Goal: Task Accomplishment & Management: Use online tool/utility

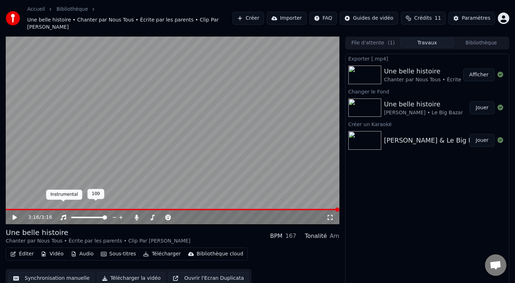
scroll to position [4, 0]
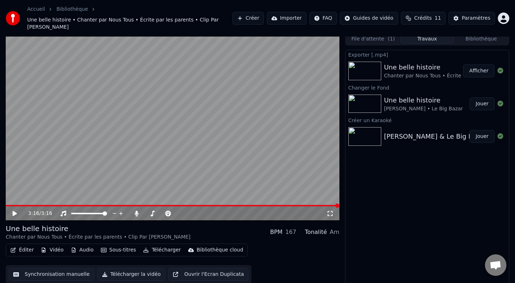
click at [25, 245] on button "Éditer" at bounding box center [22, 250] width 29 height 10
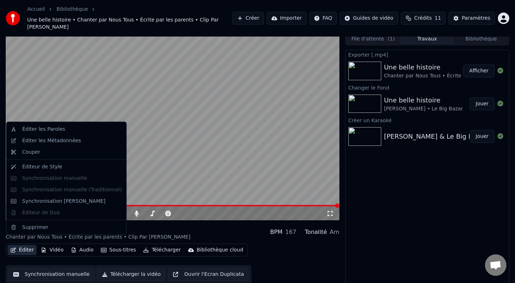
drag, startPoint x: 41, startPoint y: 165, endPoint x: 42, endPoint y: 185, distance: 19.3
click at [42, 185] on div "Éditer les Paroles Éditer les Métadonnées Couper Éditeur de Style Synchronisati…" at bounding box center [66, 178] width 121 height 113
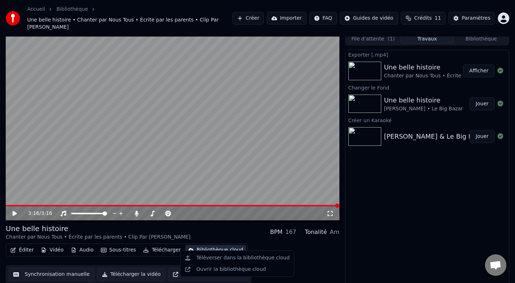
click at [421, 97] on div "Une belle histoire" at bounding box center [423, 100] width 79 height 10
click at [481, 98] on button "Jouer" at bounding box center [482, 103] width 25 height 13
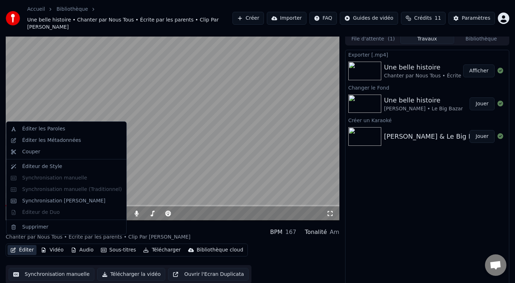
click at [23, 245] on button "Éditer" at bounding box center [22, 250] width 29 height 10
click at [40, 87] on video at bounding box center [173, 127] width 334 height 188
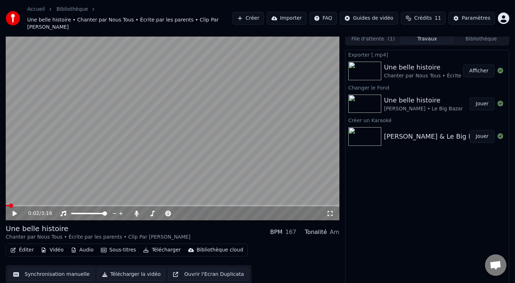
click at [20, 245] on button "Éditer" at bounding box center [22, 250] width 29 height 10
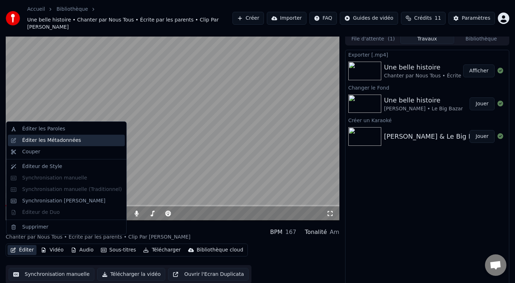
click at [40, 142] on div "Éditer les Métadonnées" at bounding box center [51, 140] width 59 height 7
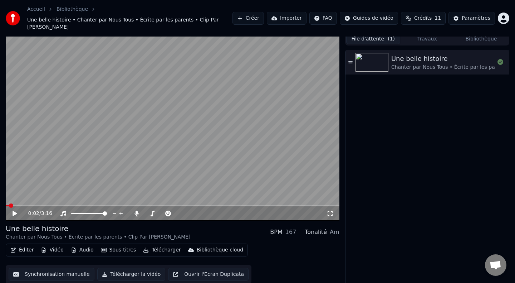
click at [374, 34] on button "File d'attente ( 1 )" at bounding box center [373, 39] width 54 height 10
click at [429, 54] on div "Une belle histoire" at bounding box center [483, 59] width 185 height 10
click at [15, 210] on div "0:00 / 3:16" at bounding box center [173, 213] width 334 height 14
click at [15, 210] on icon at bounding box center [19, 213] width 17 height 6
click at [19, 245] on button "Éditer" at bounding box center [22, 250] width 29 height 10
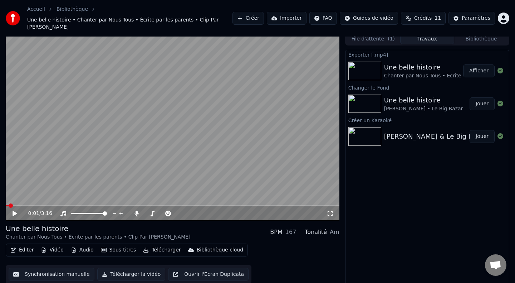
click at [423, 34] on button "Travaux" at bounding box center [427, 39] width 54 height 10
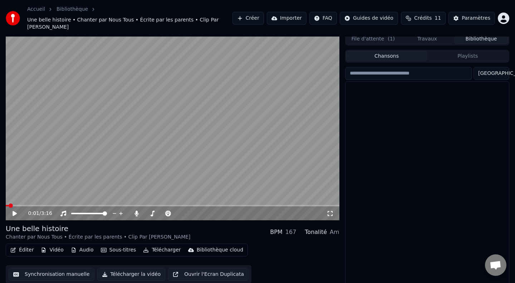
click at [469, 36] on button "Bibliothèque" at bounding box center [481, 39] width 54 height 10
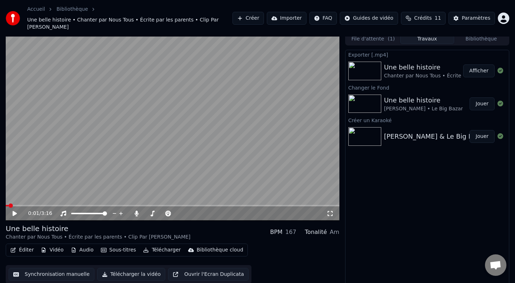
click at [441, 34] on button "Travaux" at bounding box center [427, 39] width 54 height 10
click at [413, 95] on div "Une belle histoire" at bounding box center [423, 100] width 79 height 10
click at [475, 64] on button "Afficher" at bounding box center [478, 70] width 31 height 13
click at [26, 245] on button "Éditer" at bounding box center [22, 250] width 29 height 10
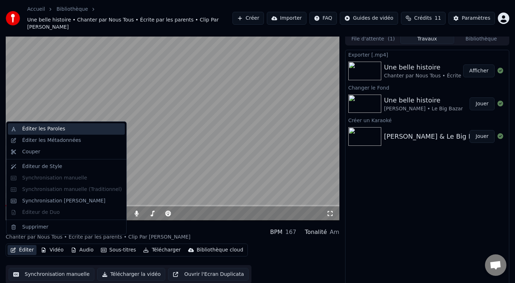
click at [48, 132] on div "Éditer les Paroles" at bounding box center [43, 128] width 43 height 7
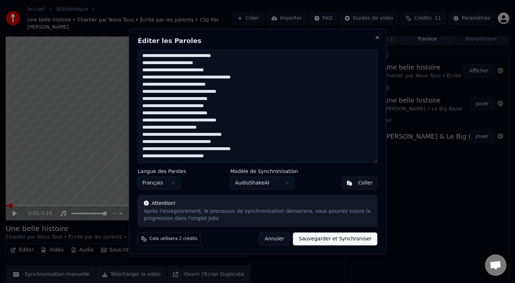
drag, startPoint x: 142, startPoint y: 55, endPoint x: 187, endPoint y: 190, distance: 141.5
click at [187, 190] on div "Éditer les Paroles Langue des Paroles Français Modèle de Synchronisation AudioS…" at bounding box center [257, 141] width 257 height 225
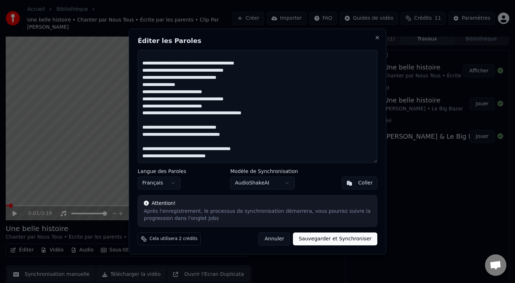
scroll to position [179, 0]
click at [238, 136] on textarea at bounding box center [258, 106] width 240 height 113
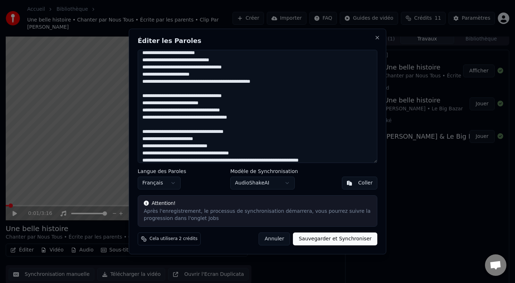
scroll to position [0, 0]
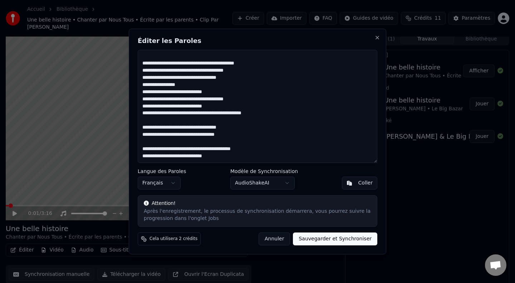
drag, startPoint x: 141, startPoint y: 55, endPoint x: 225, endPoint y: 235, distance: 198.6
click at [225, 235] on div "Éditer les Paroles Langue des Paroles Français Modèle de Synchronisation AudioS…" at bounding box center [257, 141] width 257 height 225
type textarea "**********"
click at [318, 239] on button "Sauvegarder et Synchroniser" at bounding box center [335, 238] width 84 height 13
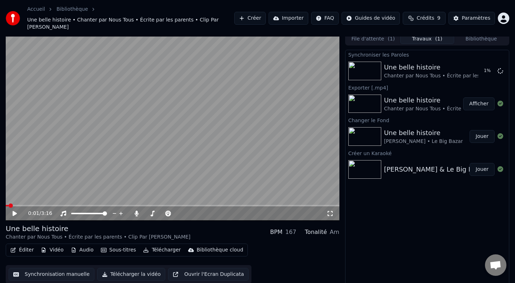
click at [15, 211] on icon at bounding box center [15, 213] width 4 height 5
click at [11, 203] on span at bounding box center [13, 205] width 4 height 4
click at [13, 211] on icon at bounding box center [15, 213] width 4 height 4
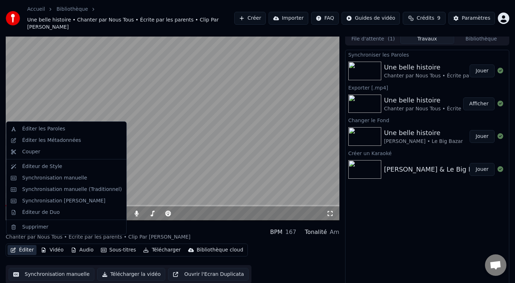
click at [25, 245] on button "Éditer" at bounding box center [22, 250] width 29 height 10
click at [46, 181] on div "Synchronisation manuelle" at bounding box center [66, 177] width 117 height 11
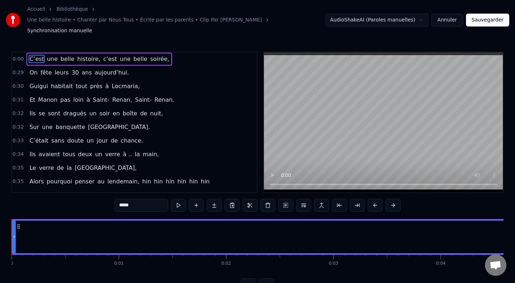
click at [181, 198] on button at bounding box center [178, 204] width 15 height 13
click at [33, 55] on span "C’est" at bounding box center [37, 59] width 16 height 8
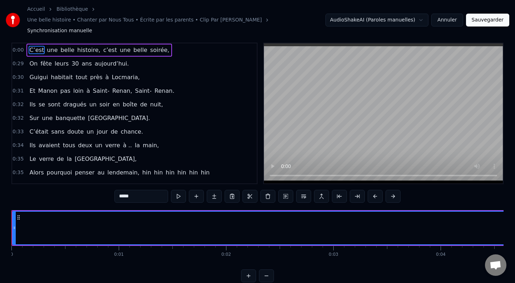
click at [452, 17] on button "Annuler" at bounding box center [446, 20] width 31 height 13
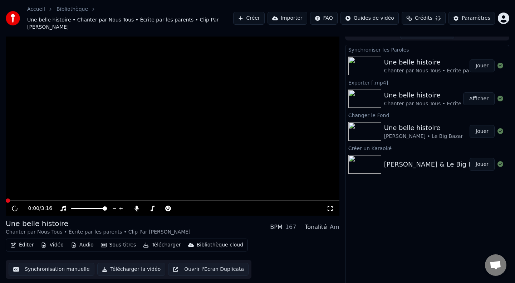
scroll to position [4, 0]
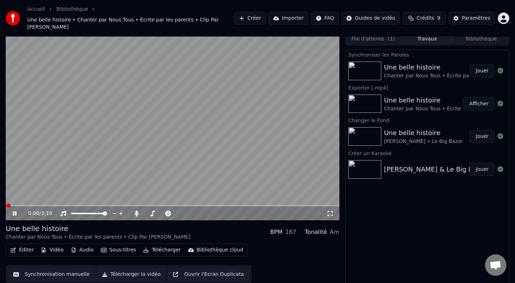
click at [21, 245] on button "Éditer" at bounding box center [22, 250] width 29 height 10
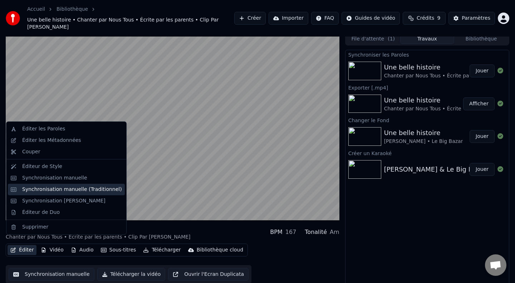
click at [56, 191] on div "Synchronisation manuelle (Traditionnel)" at bounding box center [72, 189] width 100 height 7
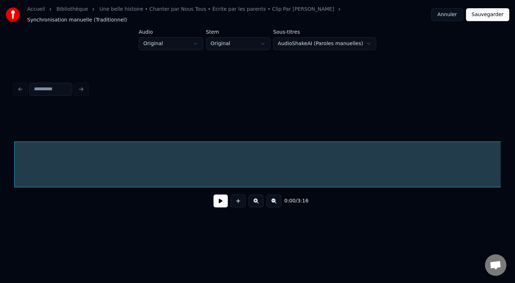
click at [451, 15] on button "Annuler" at bounding box center [446, 14] width 31 height 13
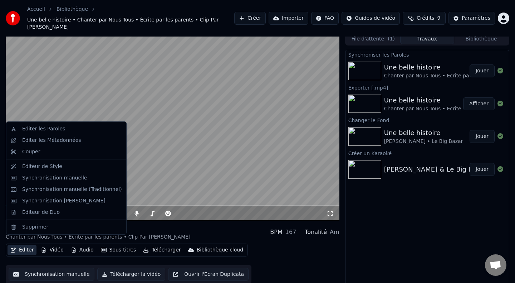
click at [15, 247] on icon "button" at bounding box center [13, 249] width 6 height 5
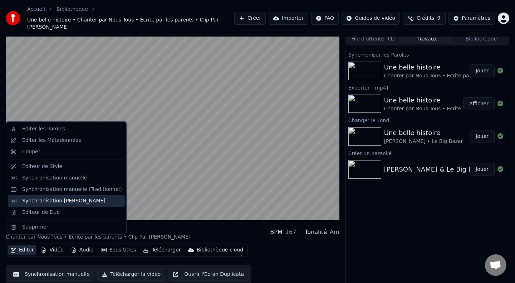
click at [46, 200] on div "Synchronisation [PERSON_NAME]" at bounding box center [63, 200] width 83 height 7
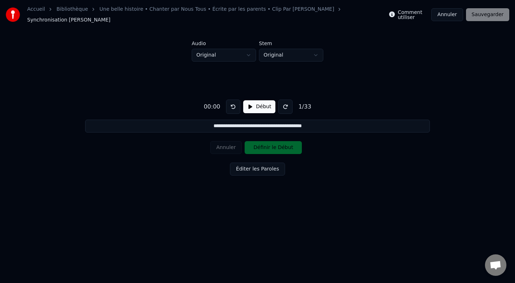
click at [249, 103] on button "Début" at bounding box center [259, 106] width 33 height 13
click at [260, 143] on button "Définir le Début" at bounding box center [273, 147] width 57 height 13
click at [260, 143] on button "Définir la Fin" at bounding box center [273, 147] width 57 height 13
click at [260, 143] on button "Définir le Début" at bounding box center [273, 147] width 57 height 13
click at [260, 143] on button "Définir la Fin" at bounding box center [273, 147] width 57 height 13
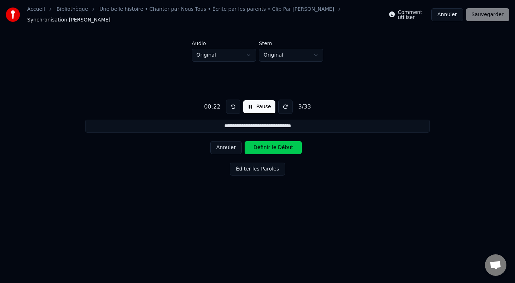
click at [260, 143] on button "Définir le Début" at bounding box center [273, 147] width 57 height 13
click at [260, 143] on button "Définir la Fin" at bounding box center [273, 147] width 57 height 13
click at [260, 143] on button "Définir le Début" at bounding box center [273, 147] width 57 height 13
click at [260, 143] on button "Définir la Fin" at bounding box center [273, 147] width 57 height 13
click at [260, 143] on button "Définir le Début" at bounding box center [273, 147] width 57 height 13
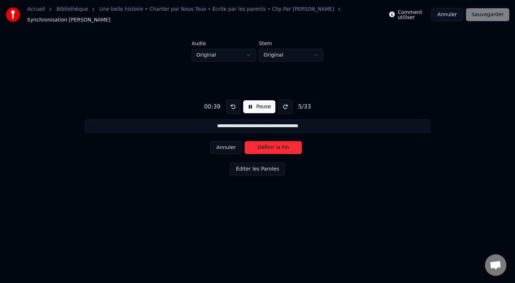
click at [260, 143] on button "Définir la Fin" at bounding box center [273, 147] width 57 height 13
click at [260, 143] on button "Définir le Début" at bounding box center [273, 147] width 57 height 13
click at [260, 143] on button "Définir la Fin" at bounding box center [273, 147] width 57 height 13
click at [260, 143] on button "Définir le Début" at bounding box center [273, 147] width 57 height 13
click at [260, 143] on button "Définir la Fin" at bounding box center [273, 147] width 57 height 13
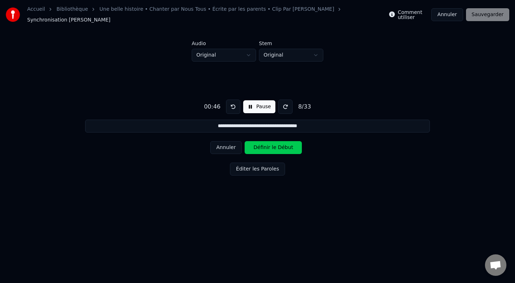
click at [260, 143] on button "Définir le Début" at bounding box center [273, 147] width 57 height 13
click at [260, 143] on button "Définir la Fin" at bounding box center [273, 147] width 57 height 13
click at [260, 143] on button "Définir le Début" at bounding box center [273, 147] width 57 height 13
click at [260, 143] on button "Définir la Fin" at bounding box center [273, 147] width 57 height 13
click at [260, 143] on button "Définir le Début" at bounding box center [273, 147] width 57 height 13
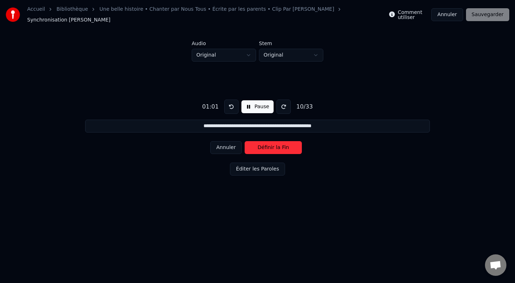
click at [260, 143] on button "Définir la Fin" at bounding box center [273, 147] width 57 height 13
click at [260, 143] on button "Définir le Début" at bounding box center [273, 147] width 57 height 13
click at [260, 143] on button "Définir la Fin" at bounding box center [273, 147] width 57 height 13
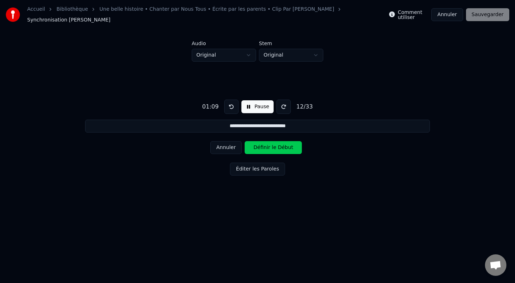
click at [260, 143] on button "Définir le Début" at bounding box center [273, 147] width 57 height 13
click at [260, 143] on button "Définir la Fin" at bounding box center [273, 147] width 57 height 13
click at [260, 143] on button "Définir le Début" at bounding box center [273, 147] width 57 height 13
click at [260, 143] on button "Définir la Fin" at bounding box center [273, 147] width 57 height 13
click at [260, 143] on button "Définir le Début" at bounding box center [273, 147] width 57 height 13
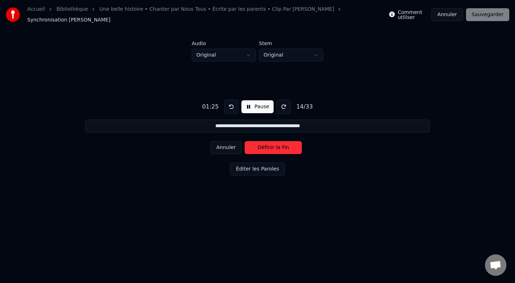
click at [260, 143] on button "Définir la Fin" at bounding box center [273, 147] width 57 height 13
click at [260, 143] on button "Définir le Début" at bounding box center [273, 147] width 57 height 13
click at [260, 143] on button "Définir la Fin" at bounding box center [273, 147] width 57 height 13
click at [260, 143] on button "Définir le Début" at bounding box center [273, 147] width 57 height 13
click at [260, 143] on button "Définir la Fin" at bounding box center [273, 147] width 57 height 13
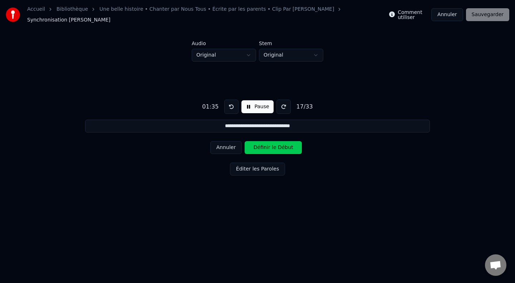
click at [260, 143] on button "Définir le Début" at bounding box center [273, 147] width 57 height 13
click at [260, 143] on button "Définir la Fin" at bounding box center [273, 147] width 57 height 13
click at [260, 143] on button "Définir le Début" at bounding box center [273, 147] width 57 height 13
click at [260, 143] on button "Définir la Fin" at bounding box center [273, 147] width 57 height 13
click at [260, 143] on button "Définir le Début" at bounding box center [273, 147] width 57 height 13
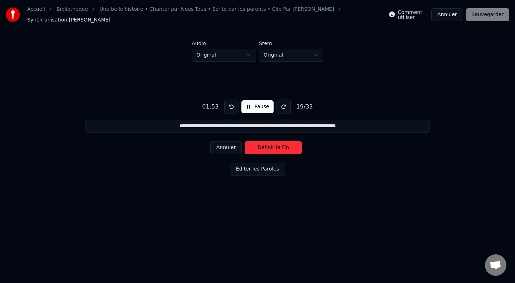
click at [260, 143] on button "Définir la Fin" at bounding box center [273, 147] width 57 height 13
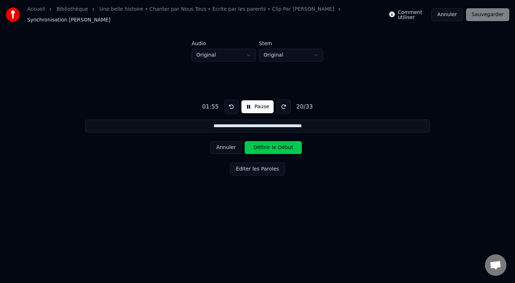
click at [260, 143] on button "Définir le Début" at bounding box center [273, 147] width 57 height 13
click at [260, 143] on button "Définir la Fin" at bounding box center [273, 147] width 57 height 13
click at [260, 143] on button "Définir le Début" at bounding box center [273, 147] width 57 height 13
click at [260, 143] on button "Définir la Fin" at bounding box center [273, 147] width 57 height 13
click at [260, 143] on button "Définir le Début" at bounding box center [273, 147] width 57 height 13
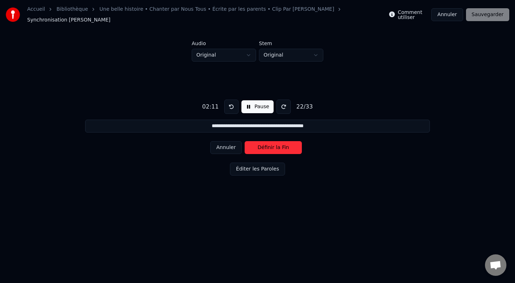
click at [260, 143] on button "Définir la Fin" at bounding box center [273, 147] width 57 height 13
click at [260, 143] on button "Définir le Début" at bounding box center [273, 147] width 57 height 13
click at [260, 143] on button "Définir la Fin" at bounding box center [273, 147] width 57 height 13
click at [260, 143] on button "Définir le Début" at bounding box center [273, 147] width 57 height 13
click at [260, 143] on button "Définir la Fin" at bounding box center [273, 147] width 57 height 13
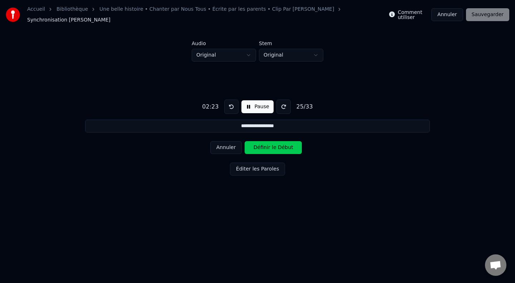
click at [260, 143] on button "Définir le Début" at bounding box center [273, 147] width 57 height 13
click at [260, 143] on button "Définir la Fin" at bounding box center [273, 147] width 57 height 13
click at [260, 143] on button "Définir le Début" at bounding box center [273, 147] width 57 height 13
click at [260, 143] on button "Définir la Fin" at bounding box center [273, 147] width 57 height 13
click at [260, 143] on button "Définir le Début" at bounding box center [273, 147] width 57 height 13
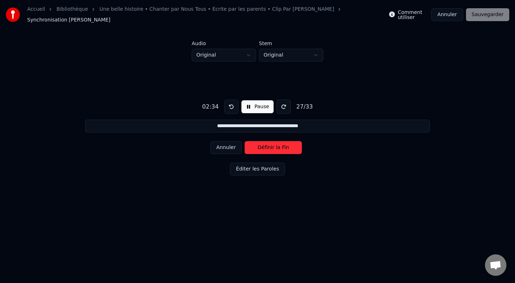
click at [260, 143] on button "Définir la Fin" at bounding box center [273, 147] width 57 height 13
click at [260, 143] on button "Définir le Début" at bounding box center [273, 147] width 57 height 13
click at [260, 143] on button "Définir la Fin" at bounding box center [273, 147] width 57 height 13
click at [260, 143] on button "Définir le Début" at bounding box center [273, 147] width 57 height 13
click at [260, 143] on button "Définir la Fin" at bounding box center [273, 147] width 57 height 13
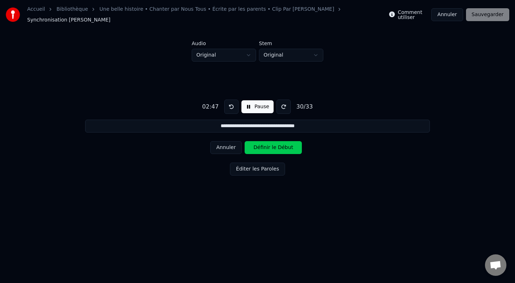
click at [260, 143] on button "Définir le Début" at bounding box center [273, 147] width 57 height 13
click at [260, 143] on button "Définir la Fin" at bounding box center [273, 147] width 57 height 13
click at [260, 143] on button "Définir le Début" at bounding box center [273, 147] width 57 height 13
click at [260, 143] on button "Définir la Fin" at bounding box center [273, 147] width 57 height 13
click at [260, 143] on button "Définir le Début" at bounding box center [273, 147] width 57 height 13
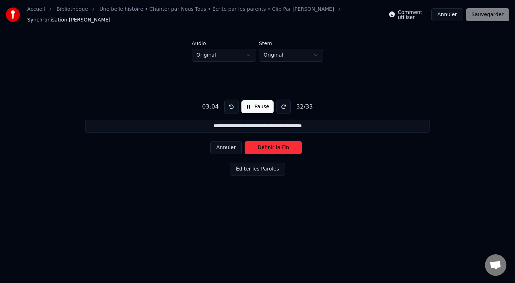
click at [260, 143] on button "Définir la Fin" at bounding box center [273, 147] width 57 height 13
click at [260, 143] on button "Définir le Début" at bounding box center [273, 147] width 57 height 13
click at [230, 103] on button at bounding box center [231, 106] width 14 height 14
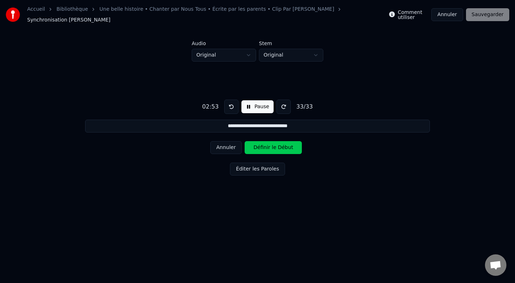
click at [230, 102] on button at bounding box center [231, 106] width 14 height 14
click at [230, 103] on button at bounding box center [231, 106] width 14 height 14
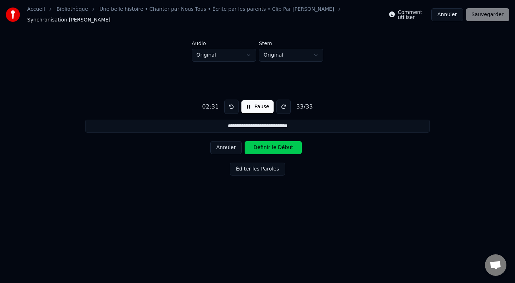
click at [230, 103] on button at bounding box center [231, 106] width 14 height 14
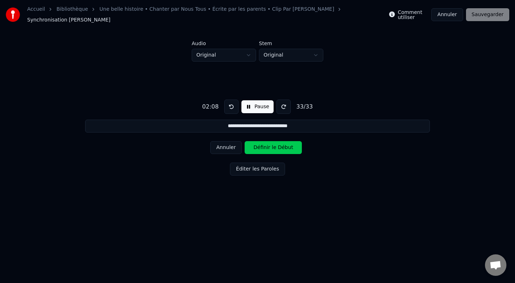
click at [230, 103] on button at bounding box center [231, 106] width 14 height 14
click at [229, 141] on button "Annuler" at bounding box center [225, 147] width 31 height 13
click at [271, 150] on div "Annuler Définir la Fin" at bounding box center [257, 147] width 94 height 19
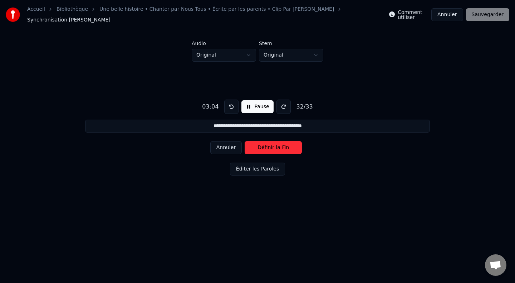
click at [225, 141] on button "Annuler" at bounding box center [225, 147] width 31 height 13
click at [220, 144] on button "Annuler" at bounding box center [225, 147] width 31 height 13
click at [265, 147] on button "Définir la Fin" at bounding box center [273, 147] width 57 height 13
click at [265, 147] on button "Définir le Début" at bounding box center [273, 147] width 57 height 13
click at [265, 147] on button "Définir la Fin" at bounding box center [273, 147] width 57 height 13
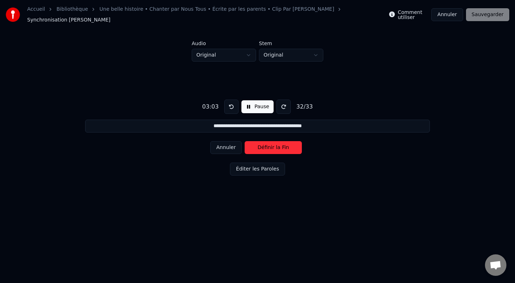
type input "**********"
click at [265, 147] on button "Définir le Début" at bounding box center [273, 147] width 57 height 13
click at [265, 147] on button "Définir la Fin" at bounding box center [273, 147] width 57 height 13
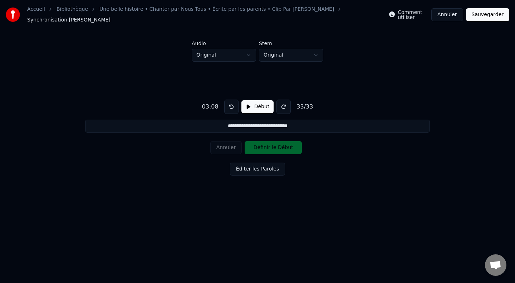
click at [495, 14] on button "Sauvegarder" at bounding box center [487, 14] width 43 height 13
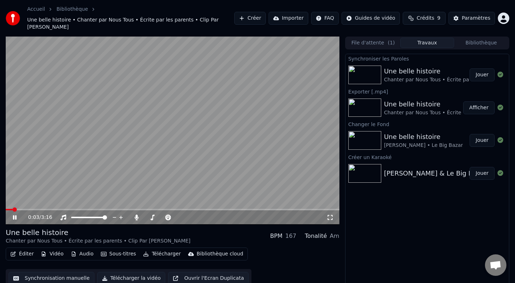
click at [333, 214] on icon at bounding box center [329, 217] width 7 height 6
click at [125, 272] on button "Télécharger la vidéo" at bounding box center [131, 277] width 68 height 13
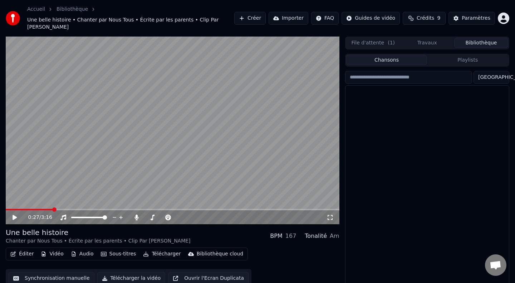
click at [479, 38] on button "Bibliothèque" at bounding box center [481, 43] width 54 height 10
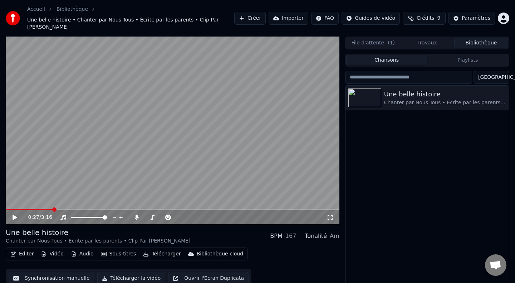
click at [419, 40] on button "Travaux" at bounding box center [427, 43] width 54 height 10
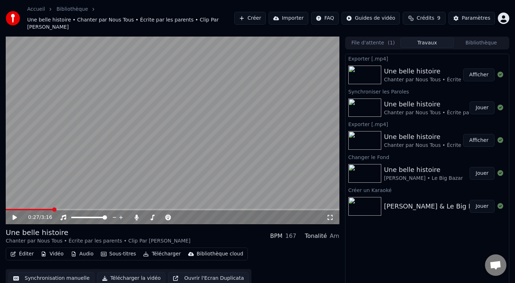
click at [380, 38] on button "File d'attente ( 1 )" at bounding box center [373, 43] width 54 height 10
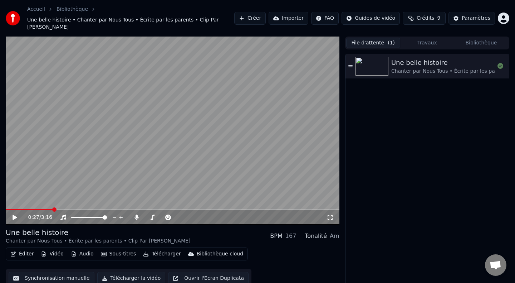
click at [424, 40] on button "Travaux" at bounding box center [427, 43] width 54 height 10
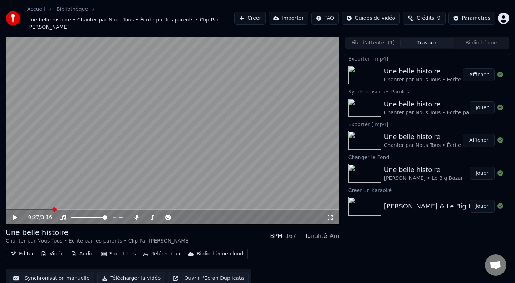
click at [427, 76] on div "Chanter par Nous Tous • Écrite par les parents • Clip Par [PERSON_NAME]" at bounding box center [476, 79] width 185 height 7
click at [422, 67] on div "Une belle histoire" at bounding box center [476, 71] width 185 height 10
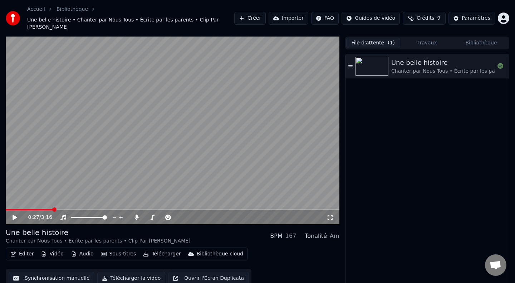
click at [379, 38] on button "File d'attente ( 1 )" at bounding box center [373, 43] width 54 height 10
click at [418, 38] on button "Travaux" at bounding box center [427, 43] width 54 height 10
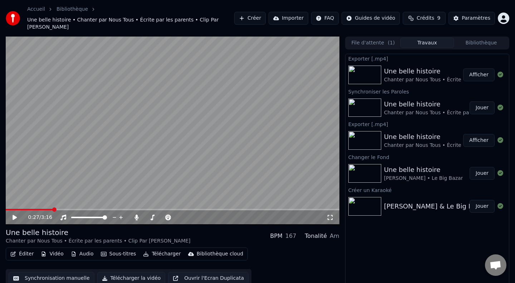
click at [478, 68] on button "Afficher" at bounding box center [478, 74] width 31 height 13
